Goal: Communication & Community: Participate in discussion

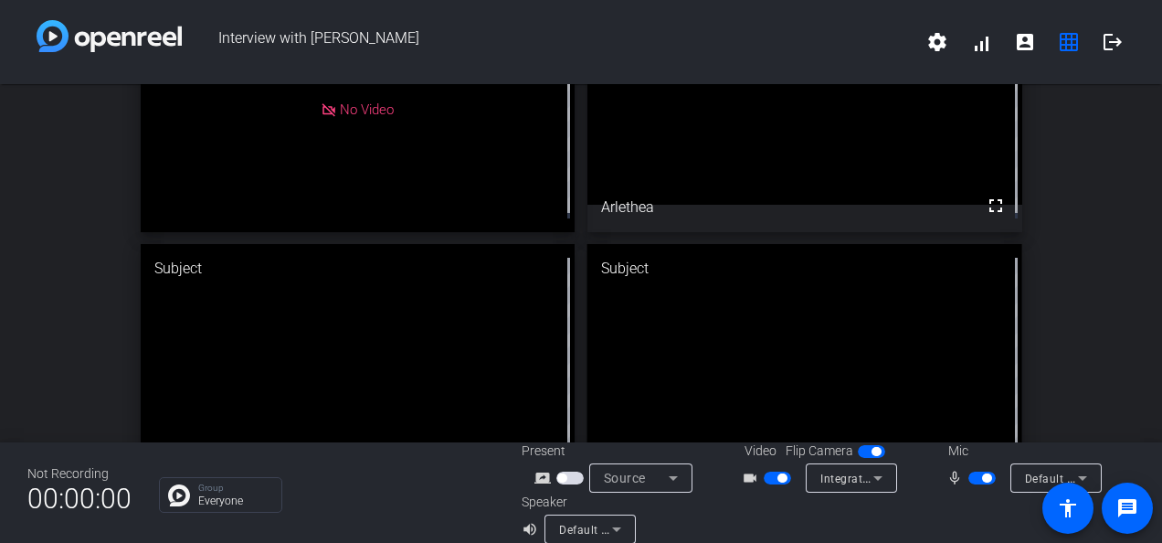
scroll to position [110, 0]
click at [201, 494] on div "Group Everyone" at bounding box center [235, 494] width 74 height 23
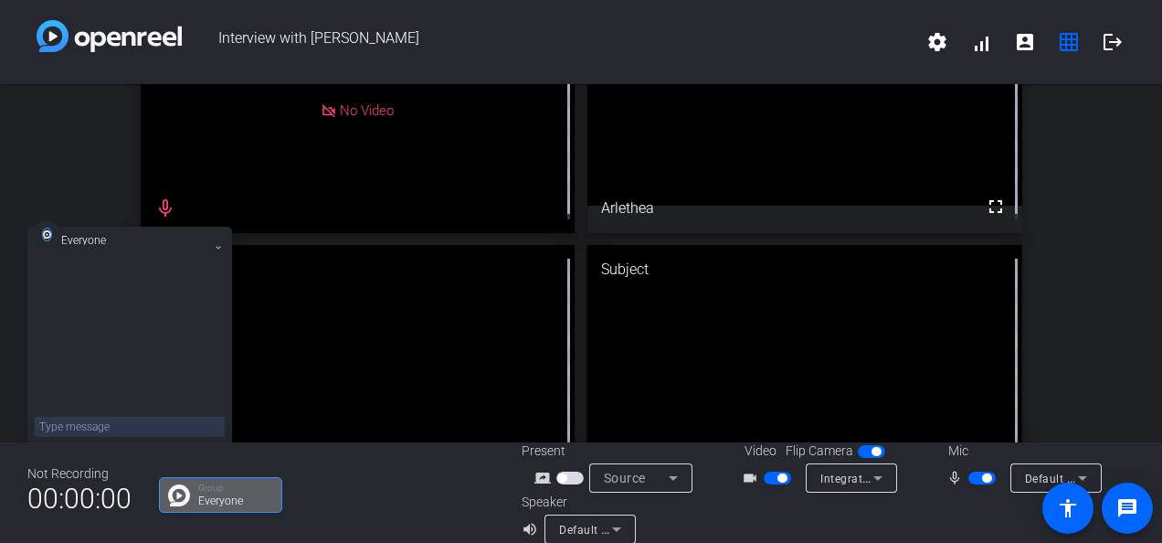
click at [1132, 324] on div "Director No Video mic_none Collaborator fullscreen Arlethea Subject fullscreen …" at bounding box center [581, 238] width 1162 height 529
click at [777, 476] on span "button" at bounding box center [781, 477] width 9 height 9
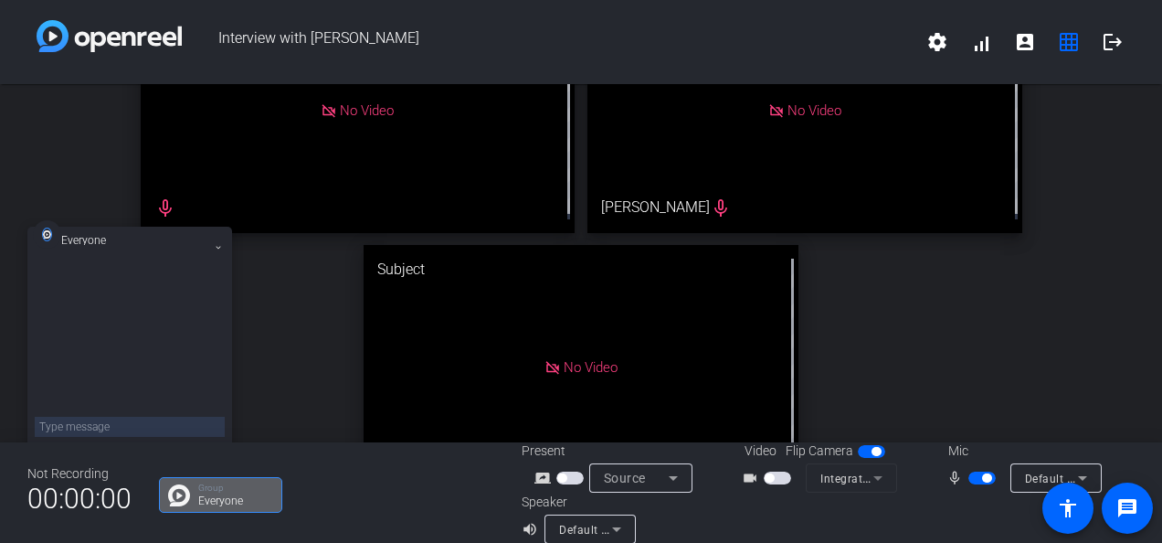
click at [983, 477] on span "button" at bounding box center [986, 477] width 9 height 9
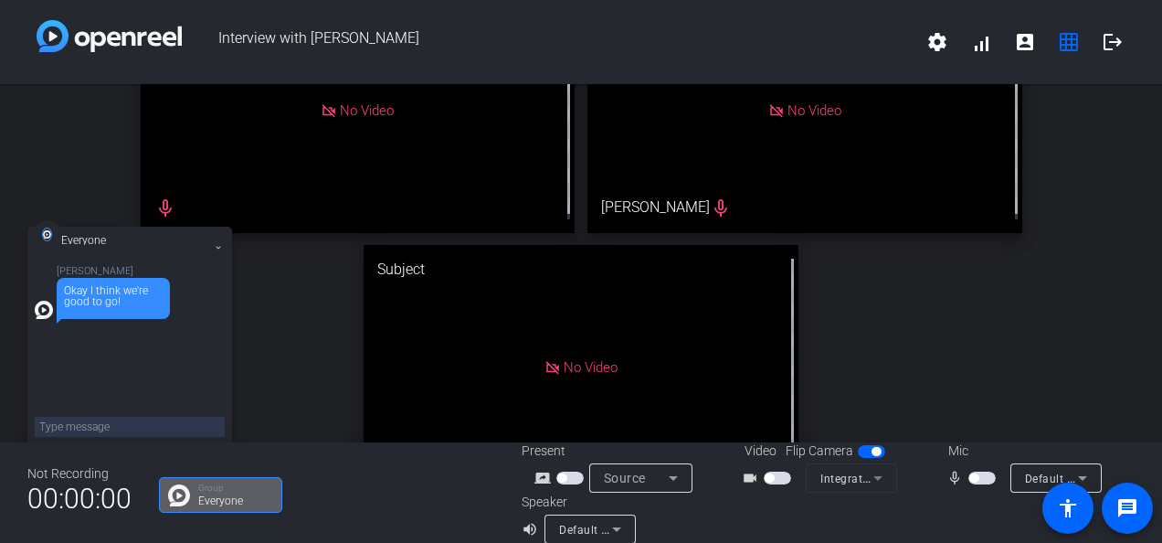
click at [153, 428] on textarea at bounding box center [130, 427] width 190 height 20
type textarea "Okay, I'm logging off then."
type textarea "Thanks, [PERSON_NAME]"
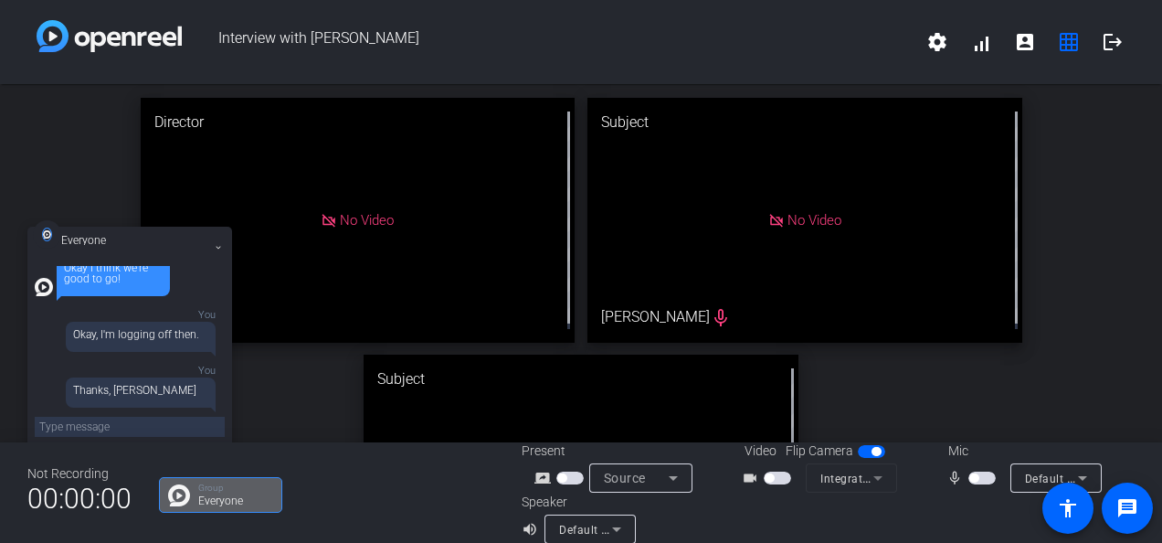
scroll to position [161, 0]
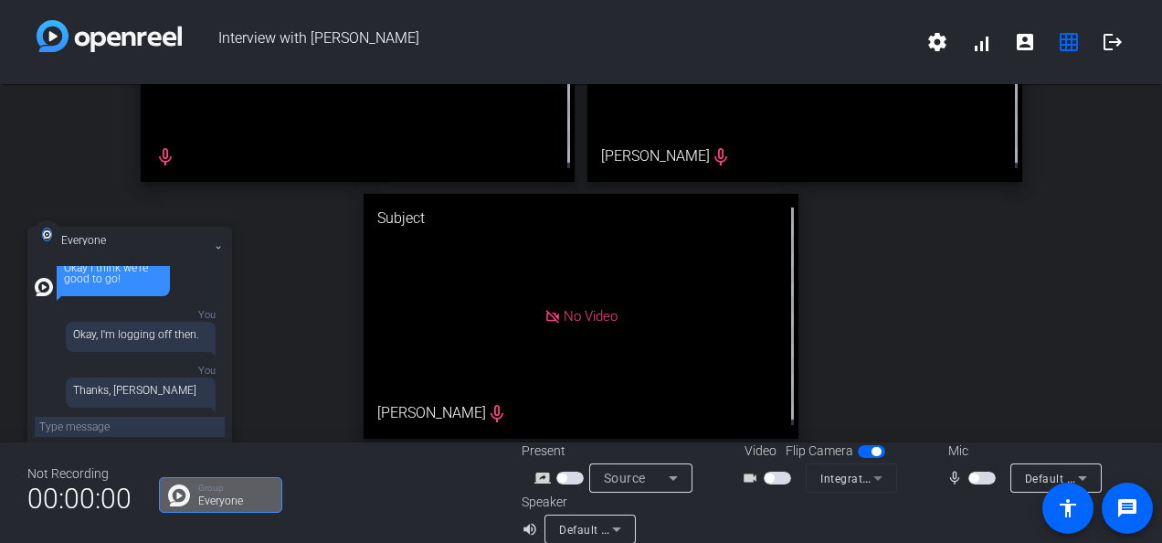
click at [136, 425] on textarea at bounding box center [130, 427] width 190 height 20
type textarea "You're still on here so just double checking"
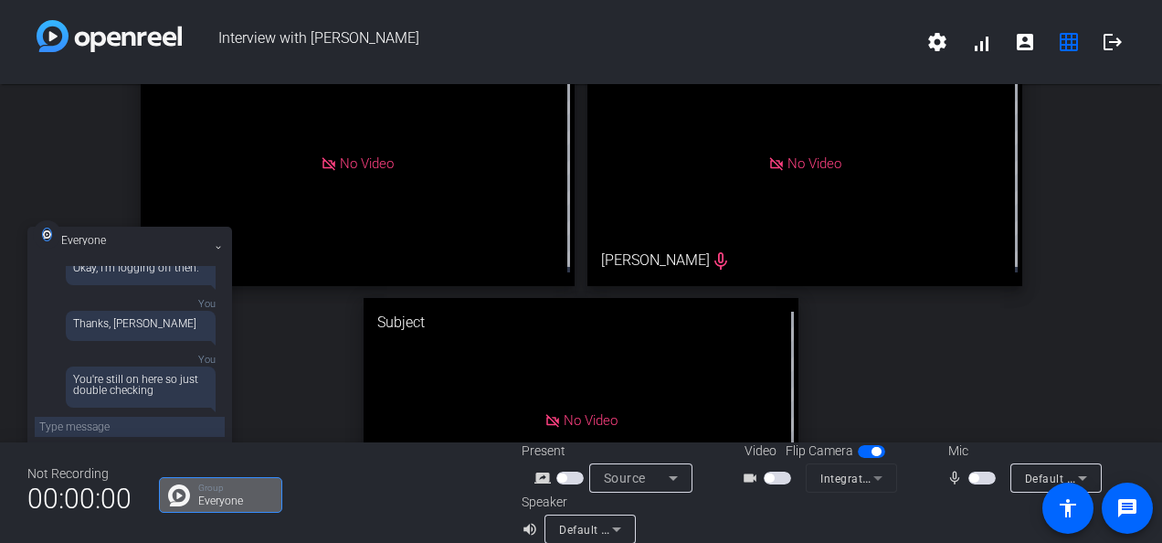
scroll to position [145, 0]
